Goal: Task Accomplishment & Management: Manage account settings

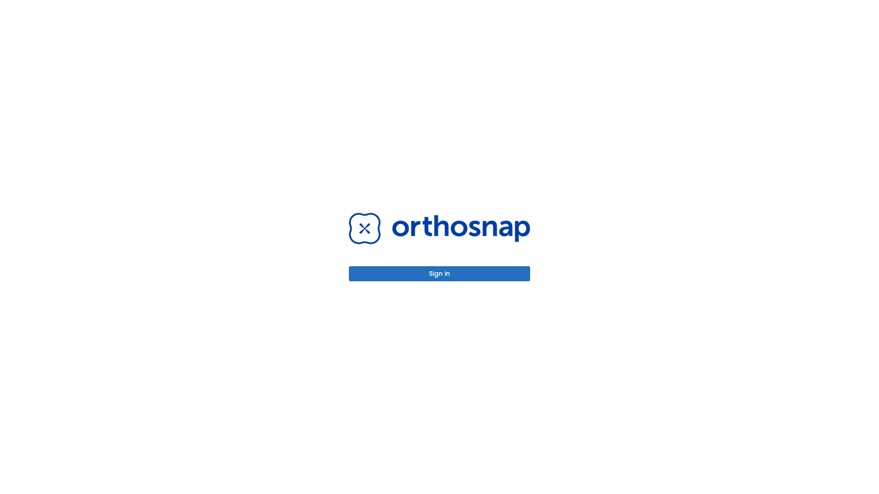
click at [439, 274] on button "Sign in" at bounding box center [439, 273] width 181 height 15
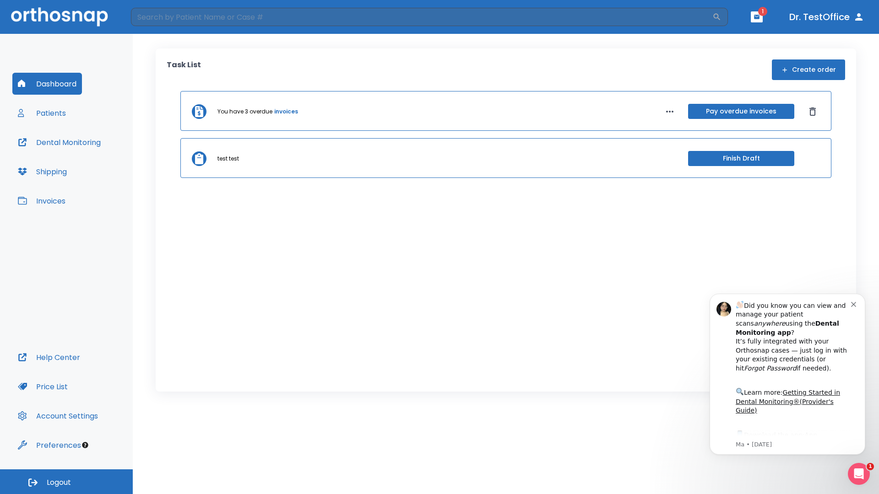
click at [66, 482] on span "Logout" at bounding box center [59, 483] width 24 height 10
